Goal: Navigation & Orientation: Find specific page/section

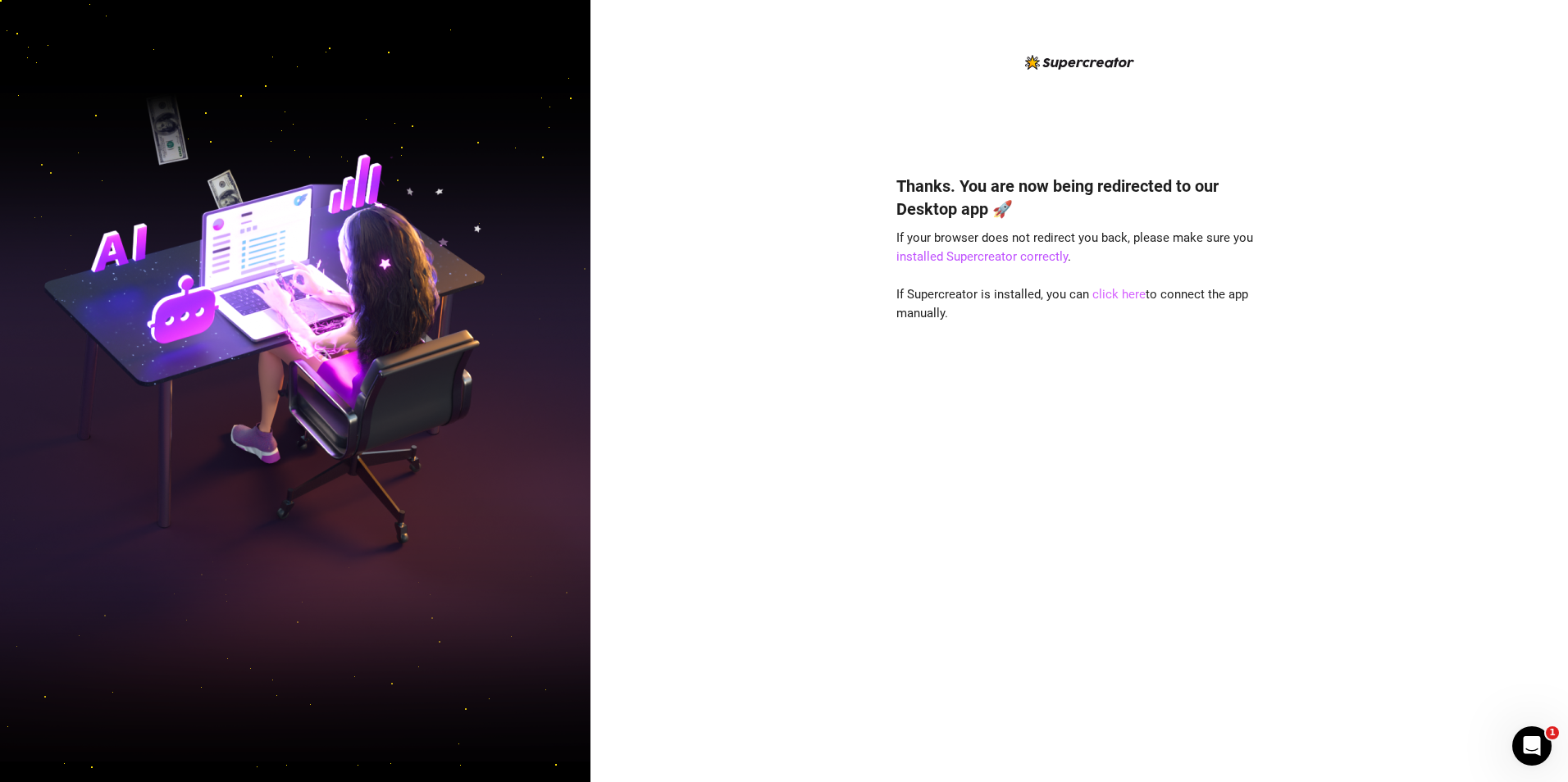
click at [1123, 296] on link "click here" at bounding box center [1118, 294] width 53 height 14
